Goal: Information Seeking & Learning: Check status

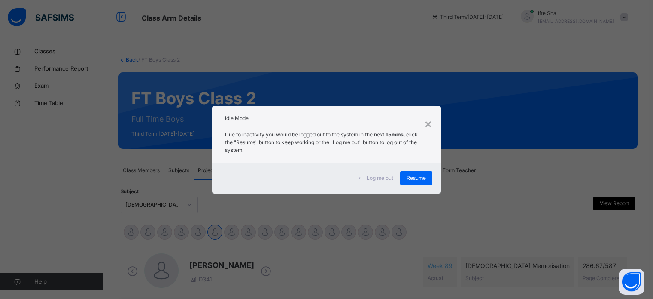
select select "****"
select select "*"
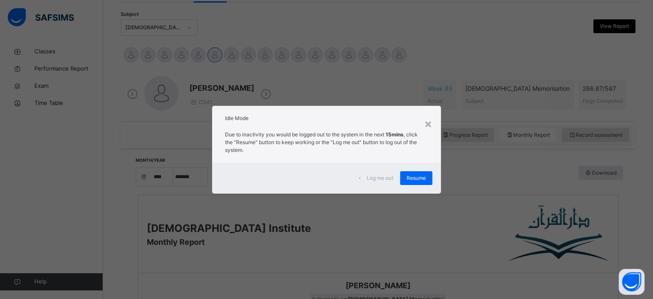
scroll to position [177, 0]
click at [419, 179] on span "Resume" at bounding box center [416, 178] width 19 height 8
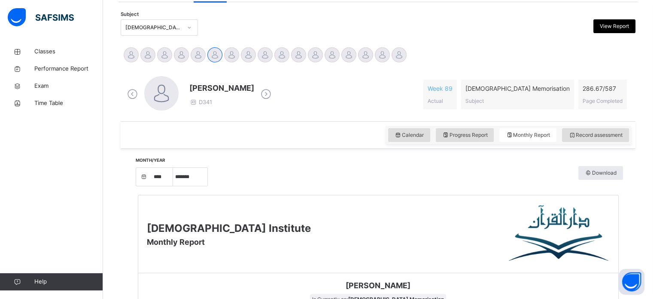
click at [58, 18] on img at bounding box center [41, 17] width 66 height 18
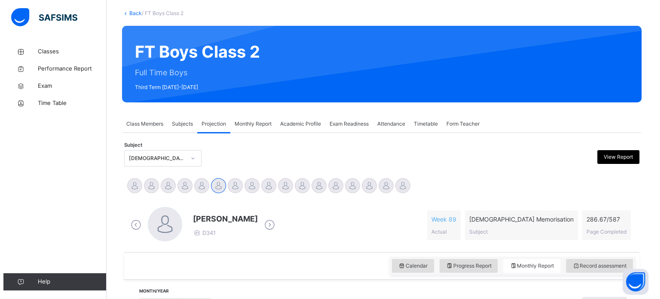
scroll to position [0, 0]
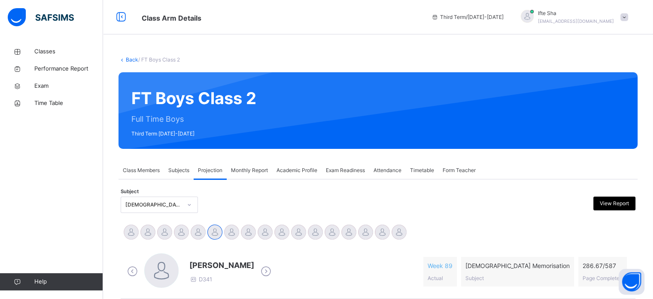
click at [598, 19] on span "[EMAIL_ADDRESS][DOMAIN_NAME]" at bounding box center [576, 20] width 76 height 5
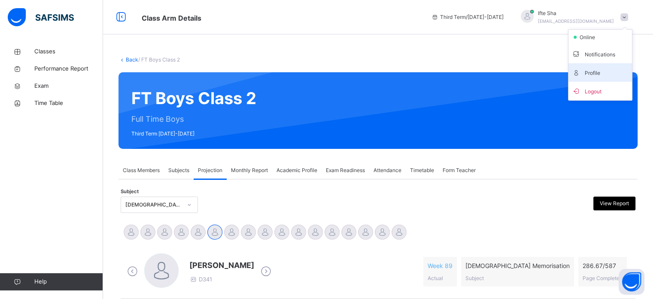
click at [592, 67] on span "Profile" at bounding box center [600, 73] width 57 height 12
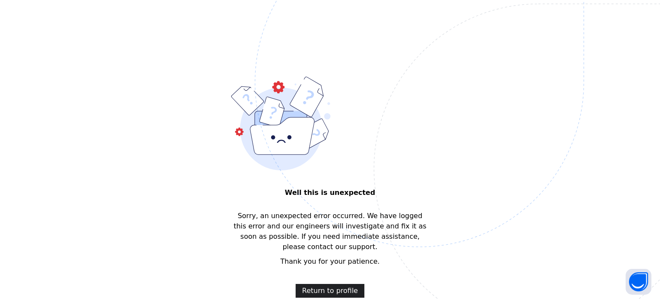
click at [333, 285] on span "Return to profile" at bounding box center [330, 290] width 56 height 10
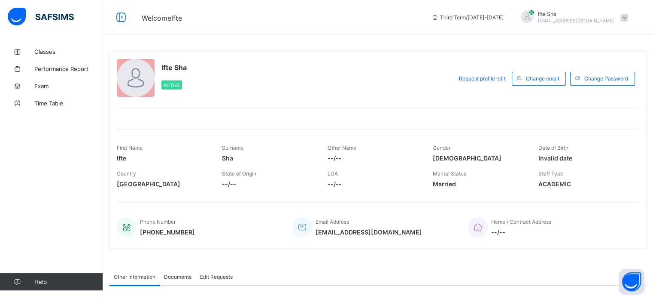
scroll to position [3, 0]
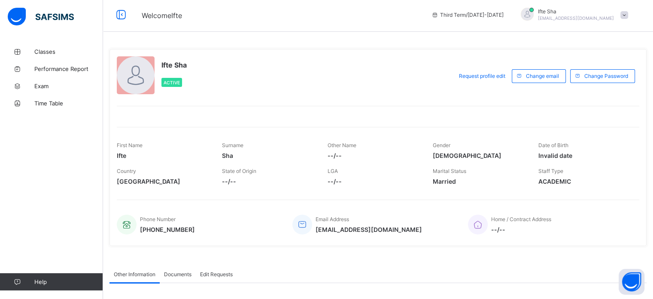
click at [584, 15] on span "[EMAIL_ADDRESS][DOMAIN_NAME]" at bounding box center [576, 17] width 76 height 5
click at [594, 82] on span "Logout" at bounding box center [600, 82] width 57 height 10
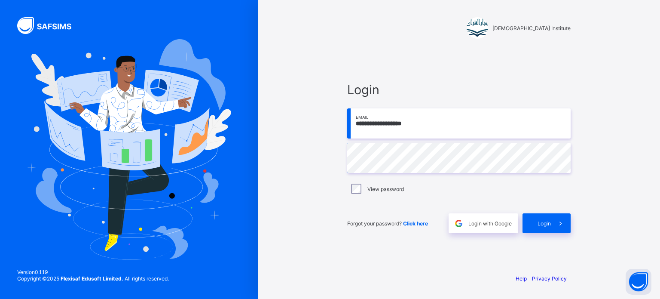
click at [505, 125] on input "**********" at bounding box center [458, 123] width 223 height 30
type input "**********"
click at [539, 228] on div "Login" at bounding box center [546, 223] width 48 height 20
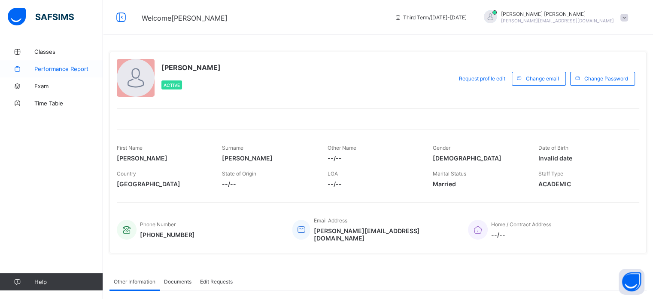
click at [48, 63] on link "Performance Report" at bounding box center [51, 68] width 103 height 17
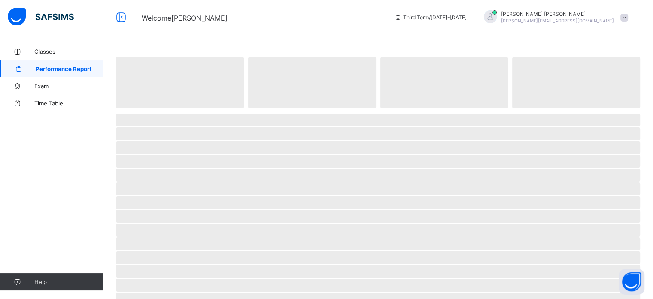
select select "****"
select select "*"
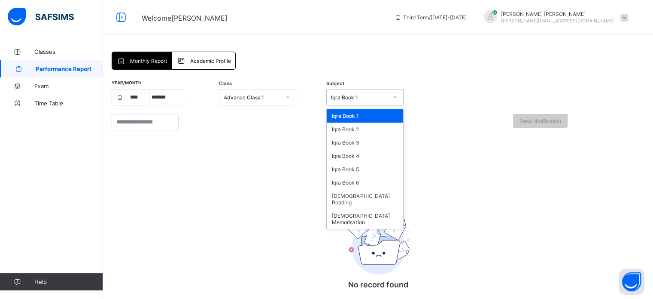
click at [362, 99] on div "Iqra Book 1" at bounding box center [359, 97] width 57 height 6
click at [385, 209] on div "[DEMOGRAPHIC_DATA] Memorisation" at bounding box center [365, 219] width 76 height 20
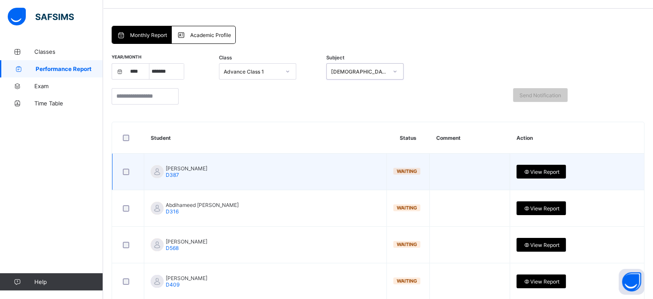
scroll to position [25, 0]
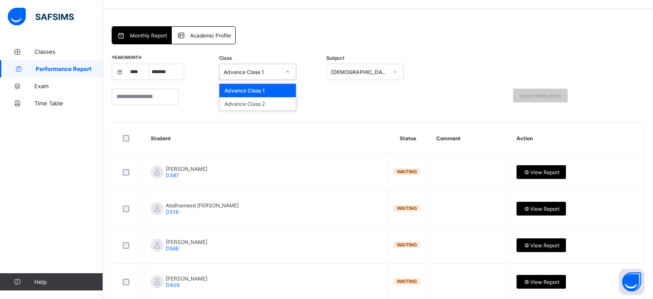
click at [284, 67] on div at bounding box center [288, 72] width 15 height 14
click at [281, 99] on div "Advance Class 2" at bounding box center [258, 103] width 76 height 13
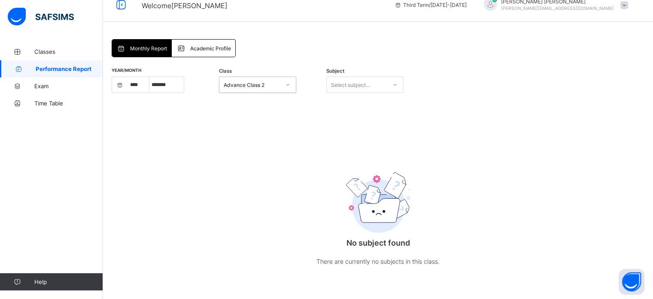
scroll to position [0, 0]
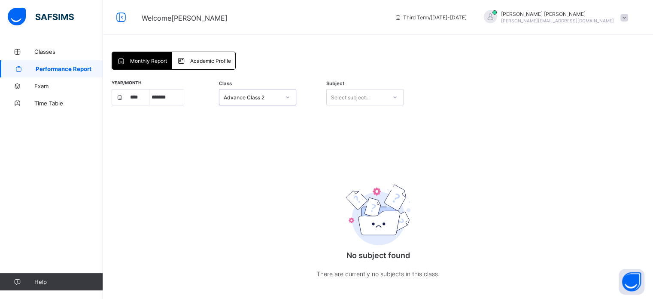
click at [387, 91] on div "Select subject..." at bounding box center [357, 97] width 60 height 12
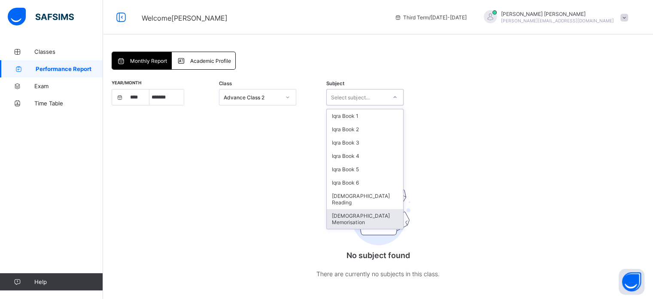
click at [378, 209] on div "[DEMOGRAPHIC_DATA] Memorisation" at bounding box center [365, 219] width 76 height 20
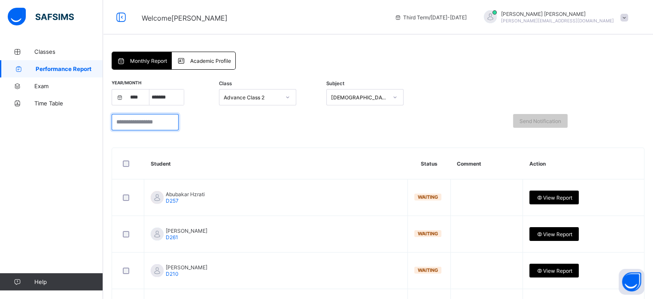
click at [179, 118] on input "search" at bounding box center [145, 122] width 67 height 16
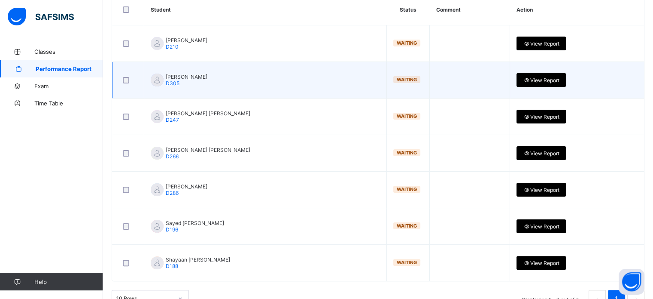
scroll to position [182, 0]
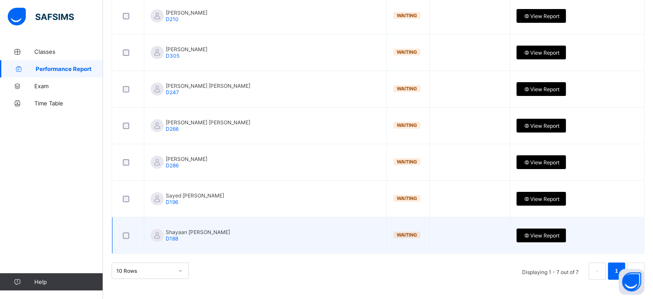
type input "*"
click at [174, 238] on span "D188" at bounding box center [172, 238] width 12 height 6
click at [541, 230] on div "View Report" at bounding box center [541, 235] width 49 height 14
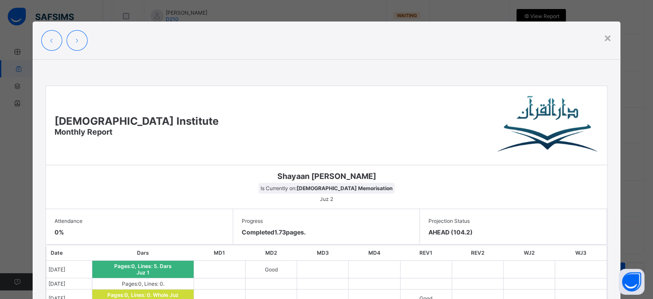
click at [611, 40] on div "×" at bounding box center [608, 37] width 8 height 15
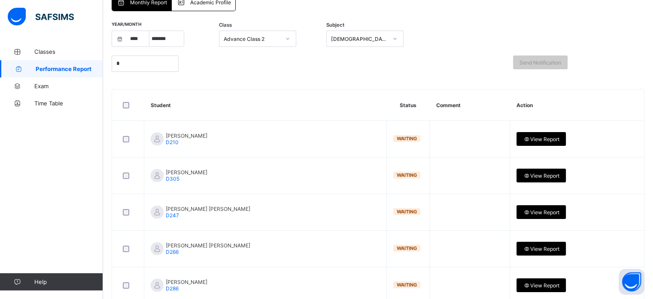
scroll to position [0, 0]
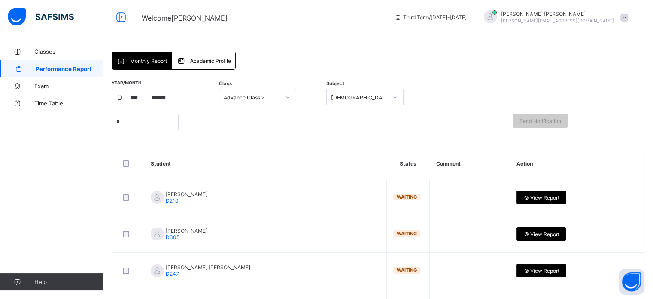
click at [194, 61] on span "Academic Profile" at bounding box center [210, 61] width 41 height 6
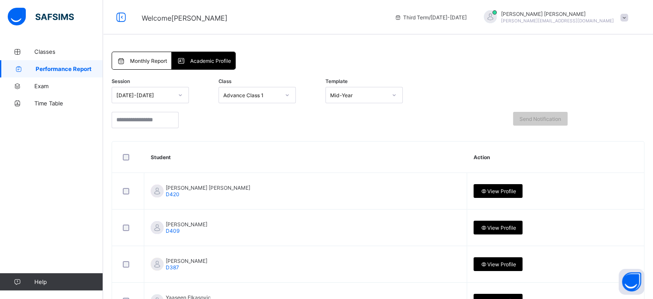
click at [164, 56] on div "Monthly Report" at bounding box center [142, 60] width 60 height 17
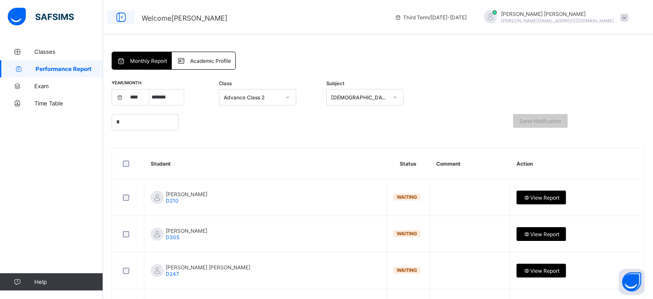
click at [121, 19] on icon at bounding box center [121, 17] width 15 height 12
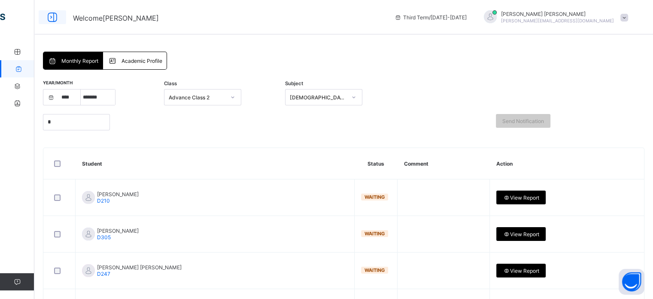
click at [53, 18] on icon at bounding box center [52, 17] width 15 height 12
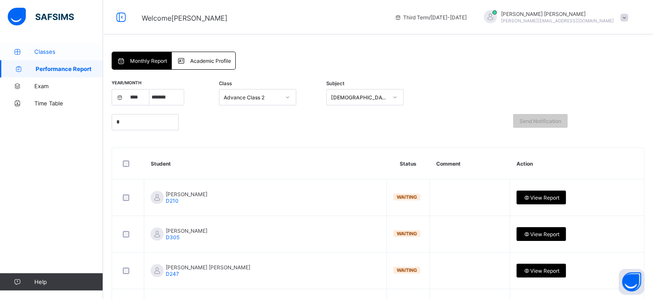
click at [43, 47] on link "Classes" at bounding box center [51, 51] width 103 height 17
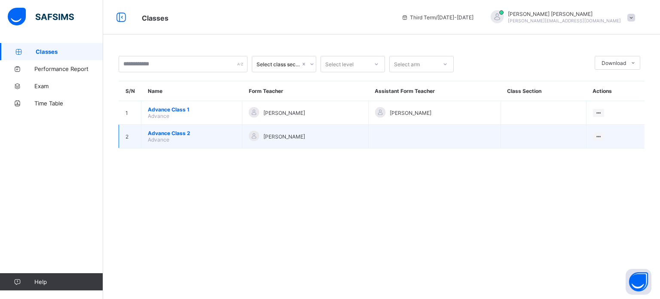
click at [181, 138] on td "Advance Class 2 Advance" at bounding box center [191, 137] width 101 height 24
click at [182, 133] on span "Advance Class 2" at bounding box center [192, 133] width 88 height 6
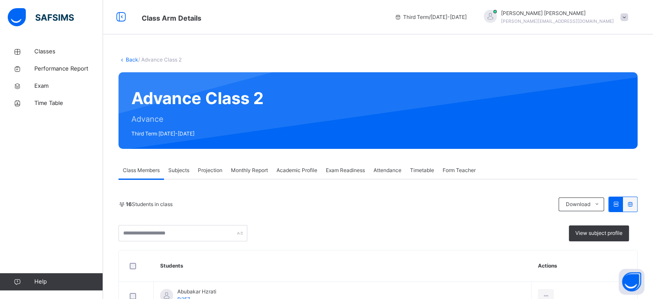
click at [209, 174] on div "Projection" at bounding box center [210, 170] width 33 height 17
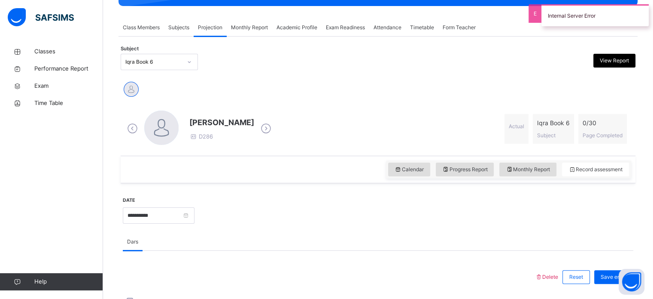
scroll to position [142, 0]
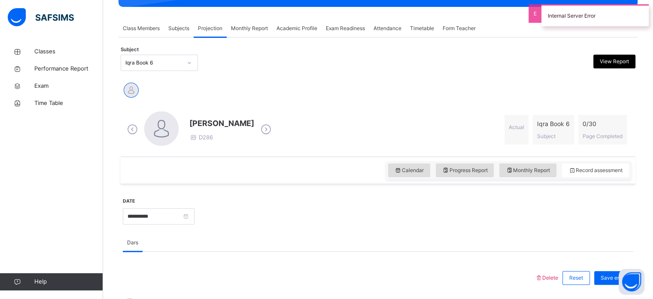
click at [163, 66] on div "Iqra Book 6" at bounding box center [153, 63] width 57 height 8
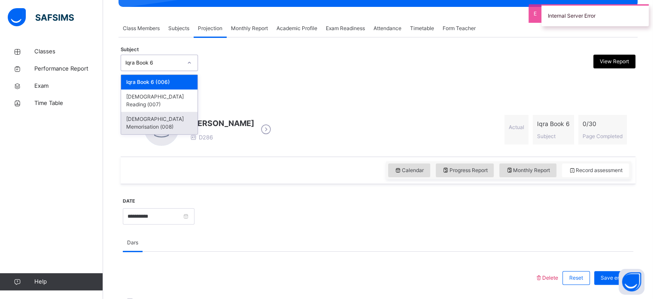
click at [163, 112] on div "Quran Memorisation (008)" at bounding box center [159, 123] width 76 height 22
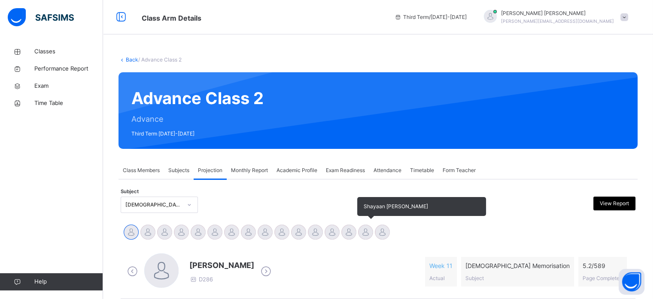
click at [371, 226] on div at bounding box center [365, 231] width 15 height 15
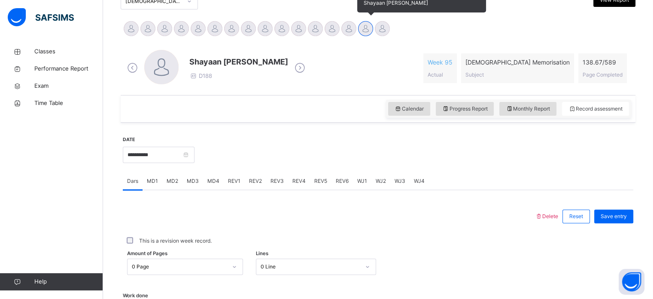
scroll to position [346, 0]
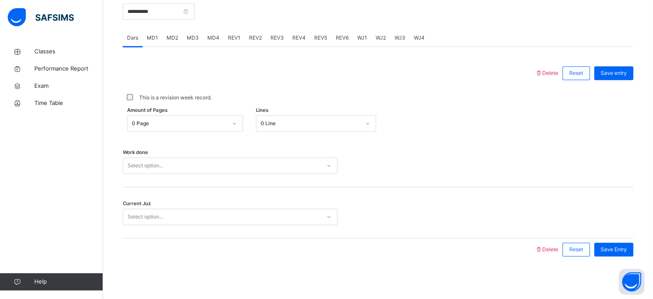
click at [275, 169] on div "Select option..." at bounding box center [222, 165] width 198 height 13
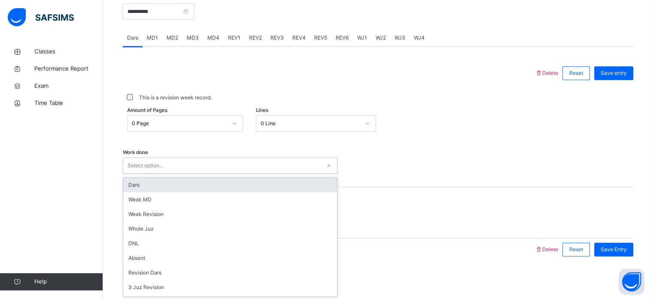
click at [265, 187] on div "Dars" at bounding box center [230, 184] width 214 height 15
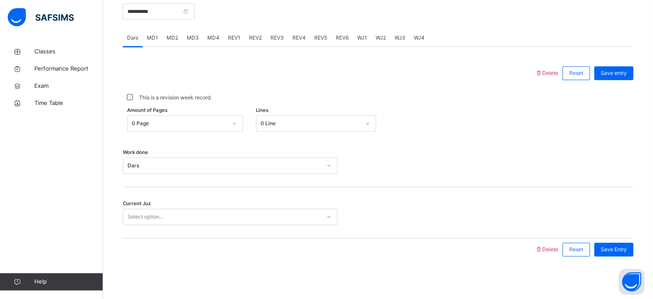
click at [263, 187] on div "Current Juz Select option..." at bounding box center [378, 212] width 511 height 51
